Goal: Check status: Check status

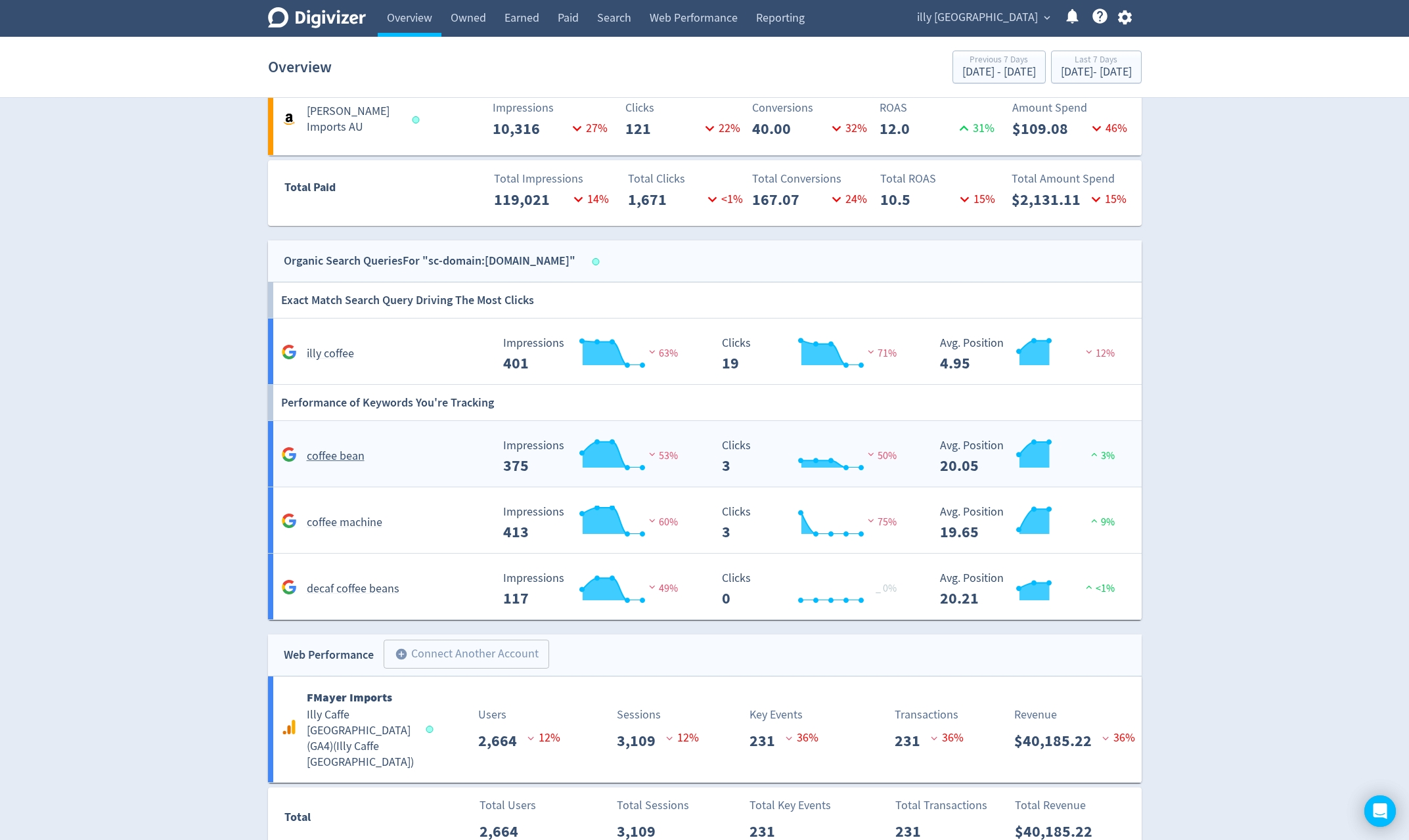
scroll to position [916, 0]
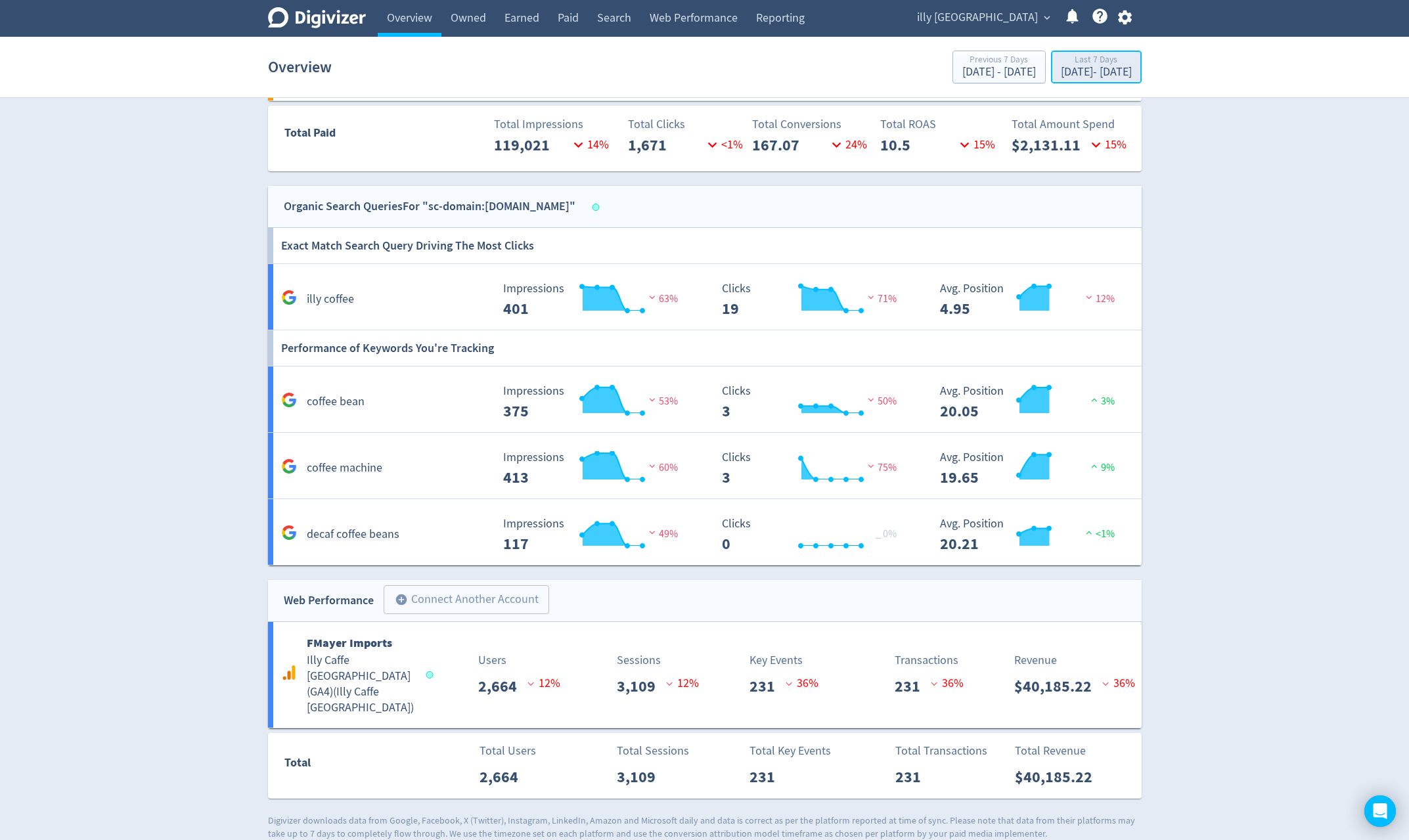
click at [1122, 77] on div "[DATE] - [DATE]" at bounding box center [1096, 72] width 71 height 12
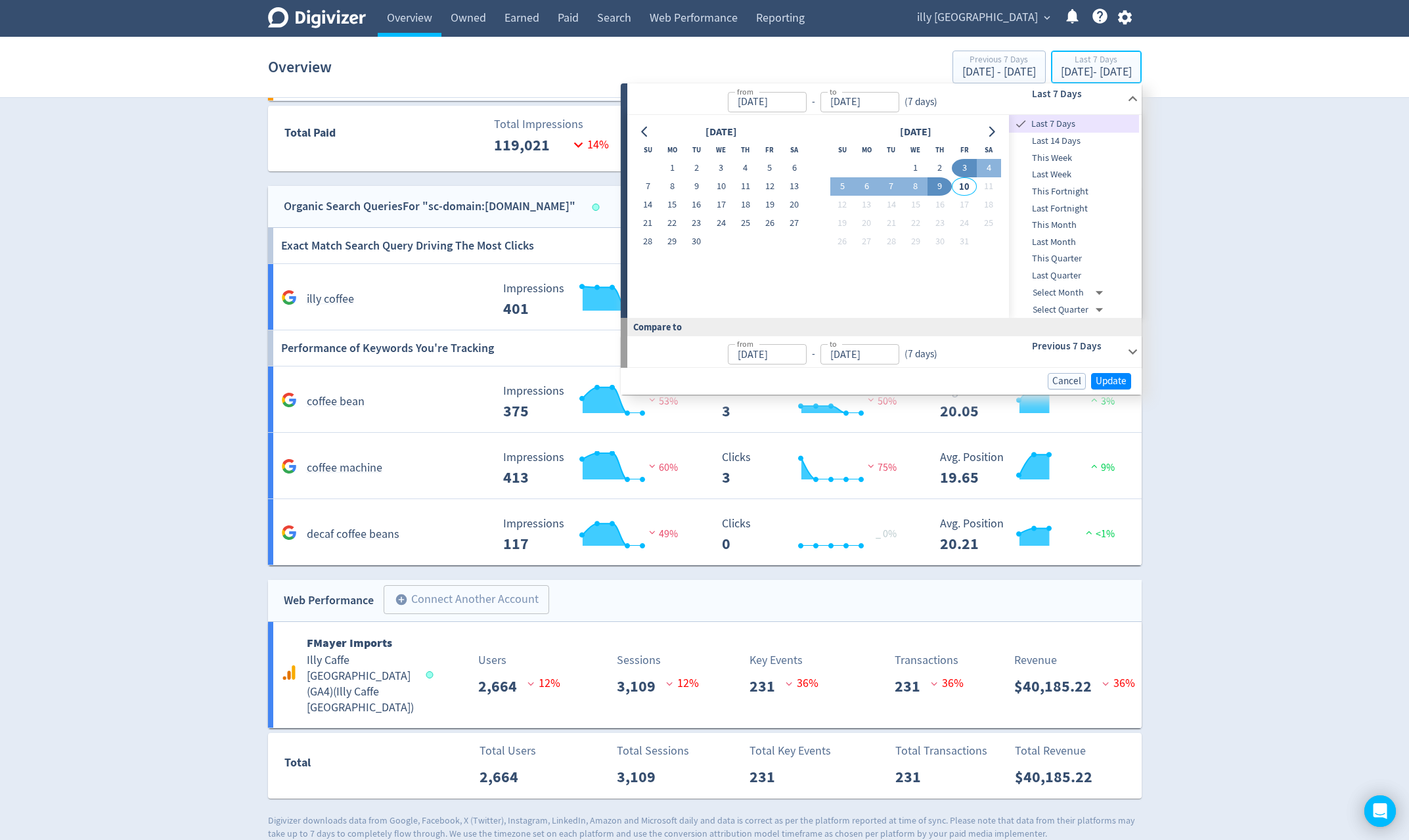
type input "[DATE]"
click at [937, 187] on button "9" at bounding box center [939, 187] width 24 height 18
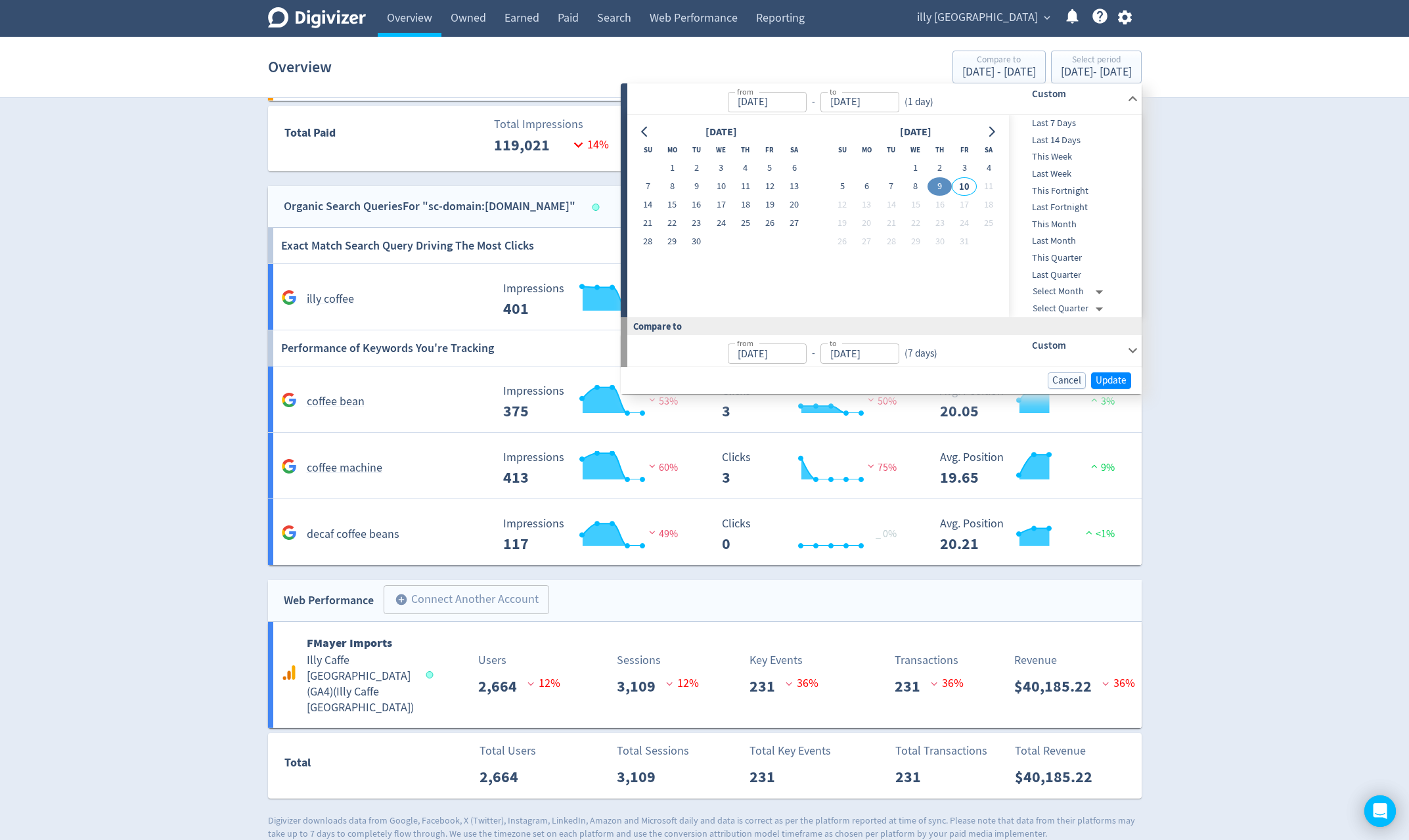
type input "[DATE]"
drag, startPoint x: 1118, startPoint y: 379, endPoint x: 1149, endPoint y: 395, distance: 34.9
click at [1119, 379] on span "Update" at bounding box center [1111, 380] width 31 height 10
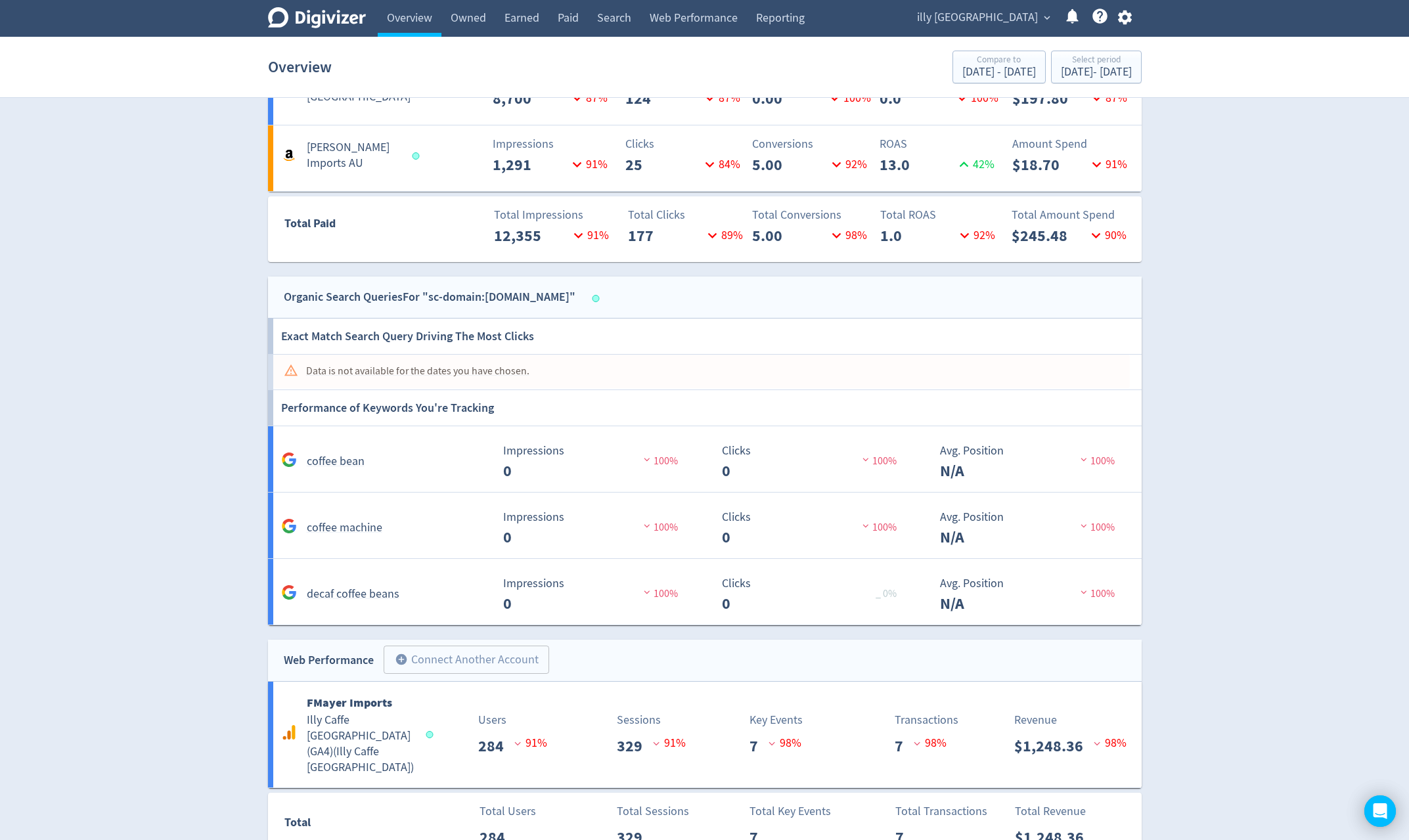
scroll to position [885, 0]
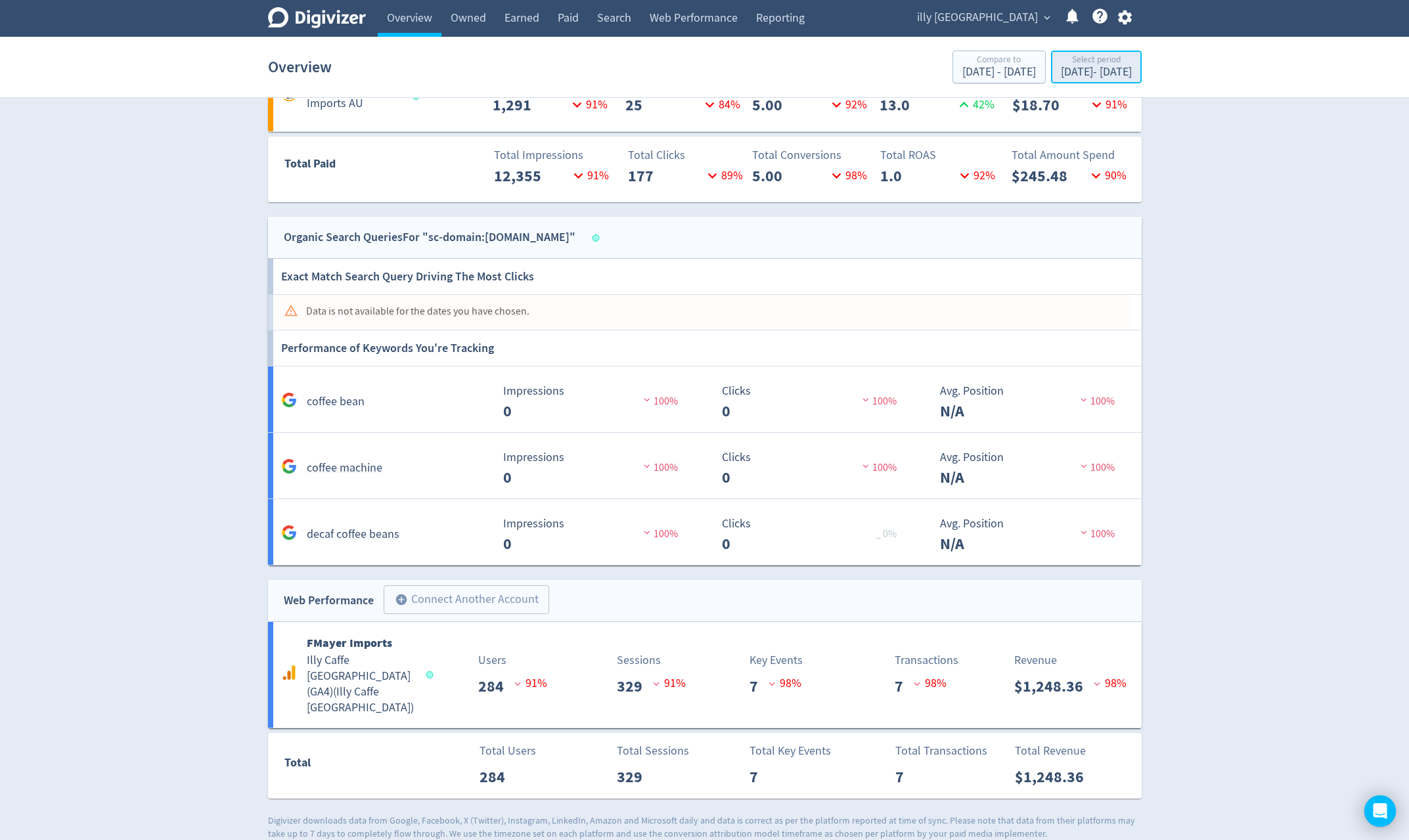
click at [1103, 73] on div "[DATE] - [DATE]" at bounding box center [1096, 72] width 71 height 12
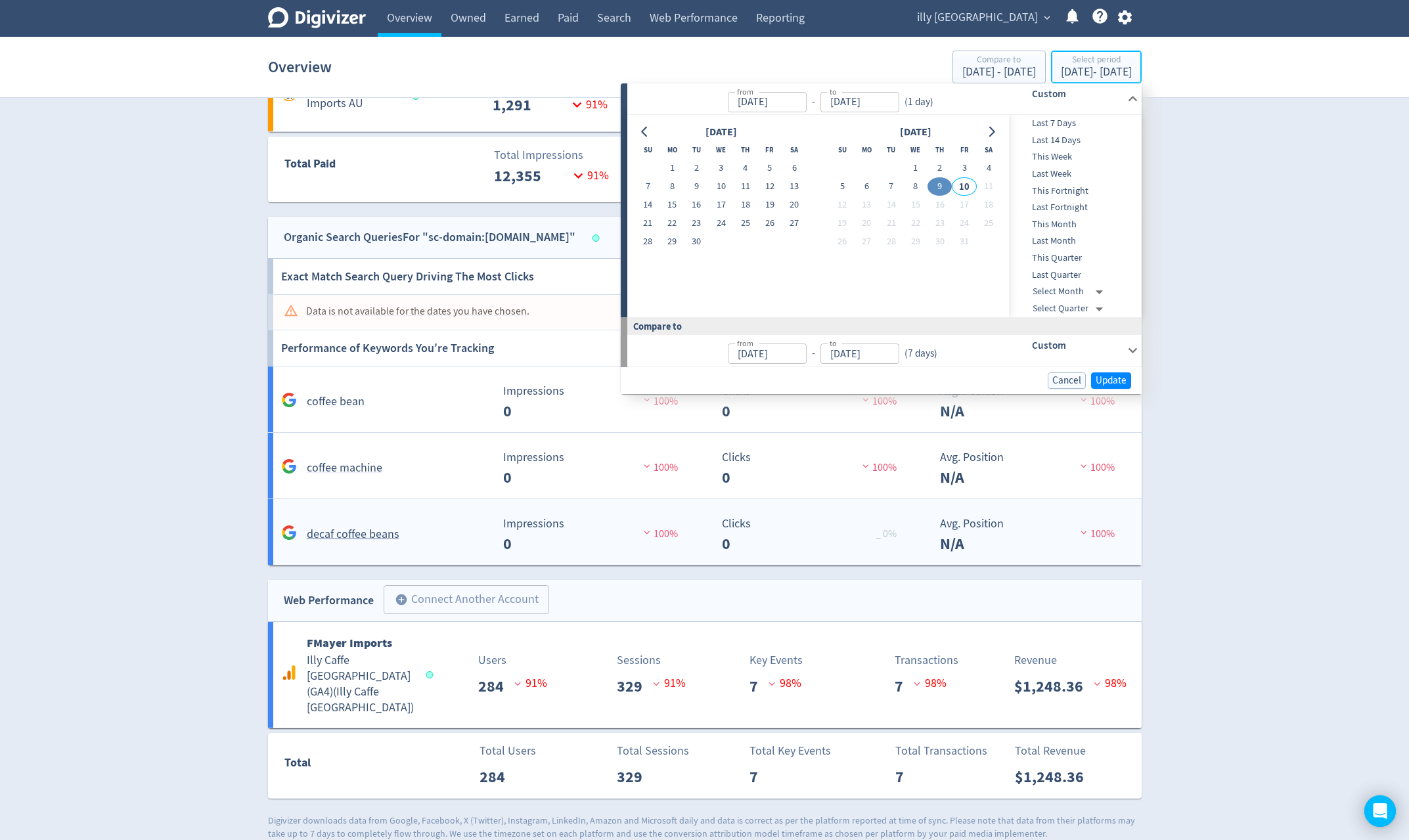
type input "[DATE]"
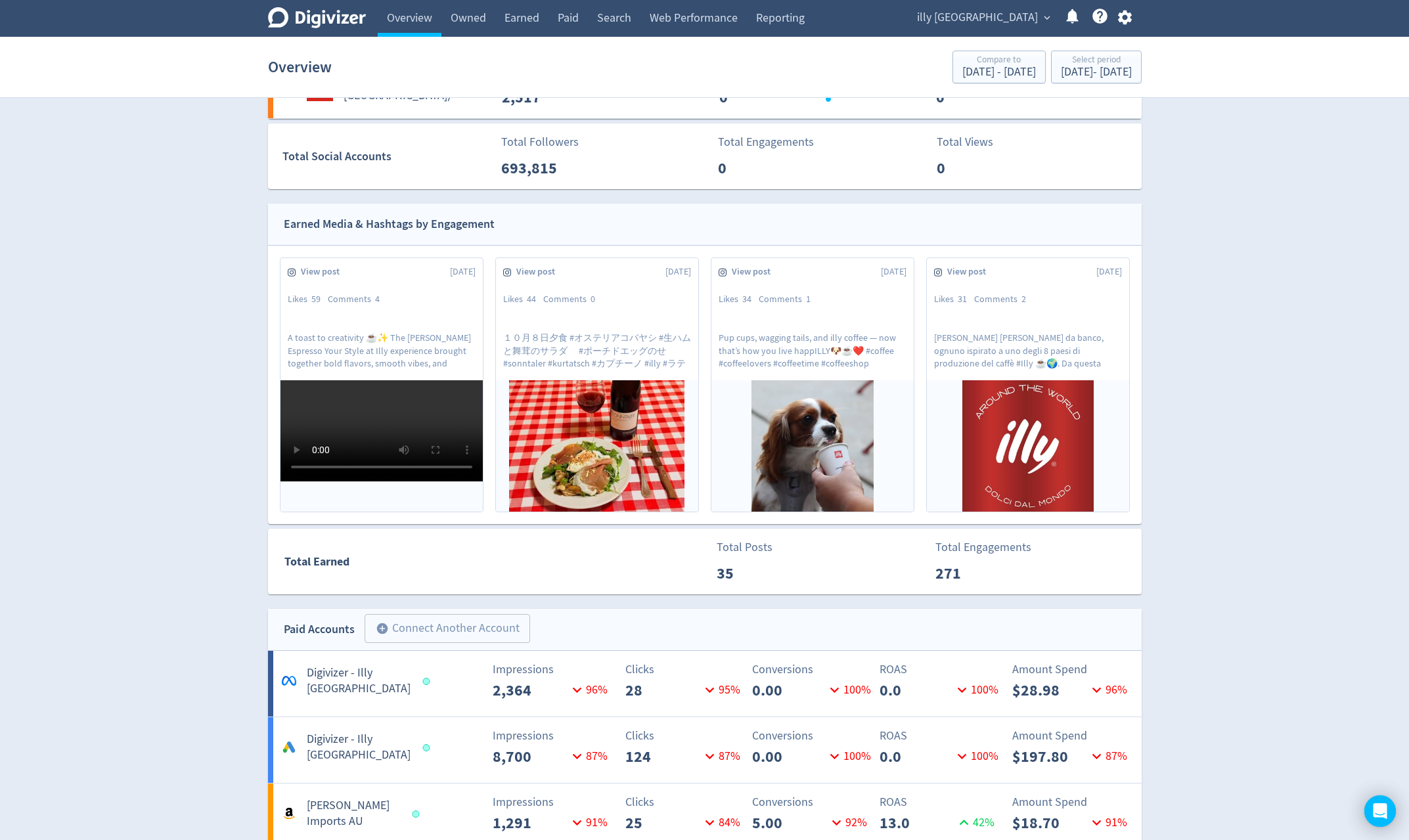
scroll to position [96, 0]
